Goal: Task Accomplishment & Management: Manage account settings

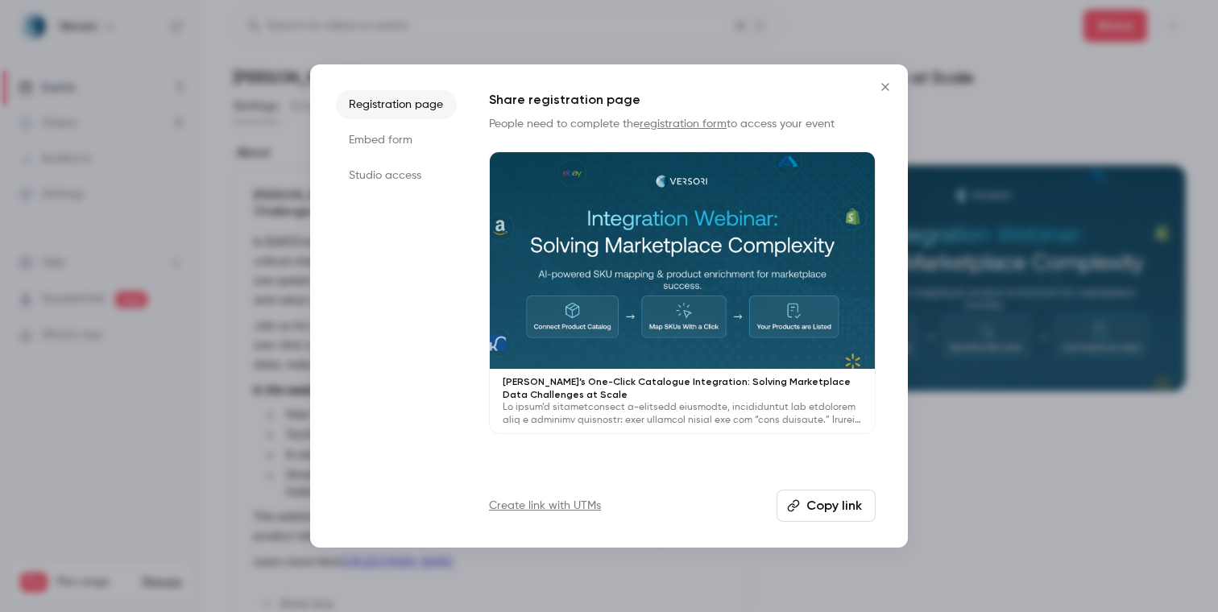
click at [338, 27] on div at bounding box center [609, 306] width 1218 height 612
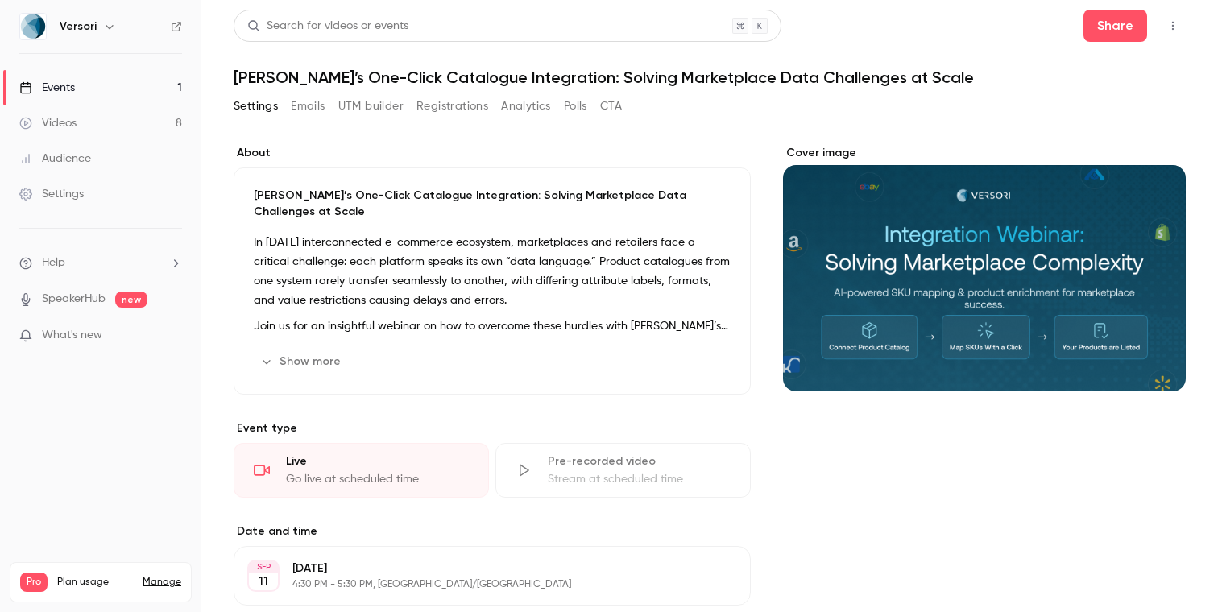
click at [441, 113] on button "Registrations" at bounding box center [453, 106] width 72 height 26
